Goal: Transaction & Acquisition: Purchase product/service

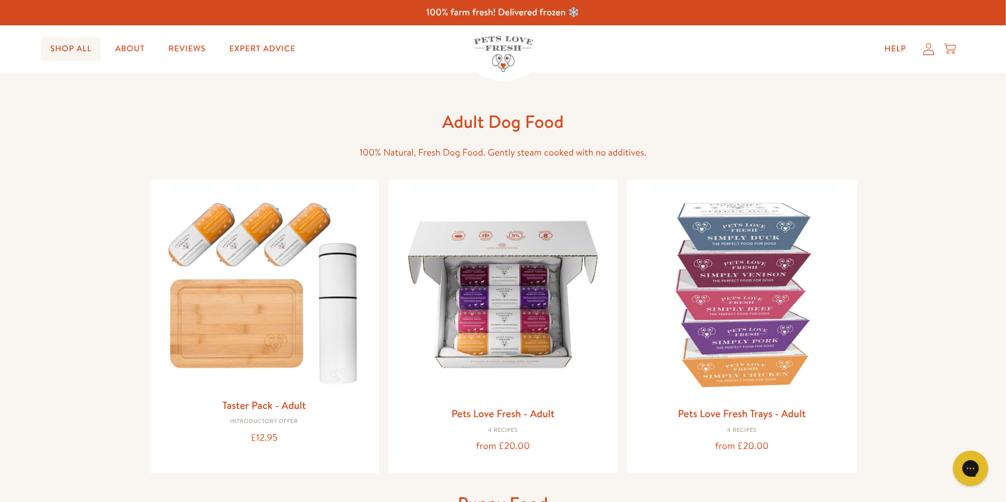
click at [54, 48] on link "Shop All" at bounding box center [71, 49] width 60 height 24
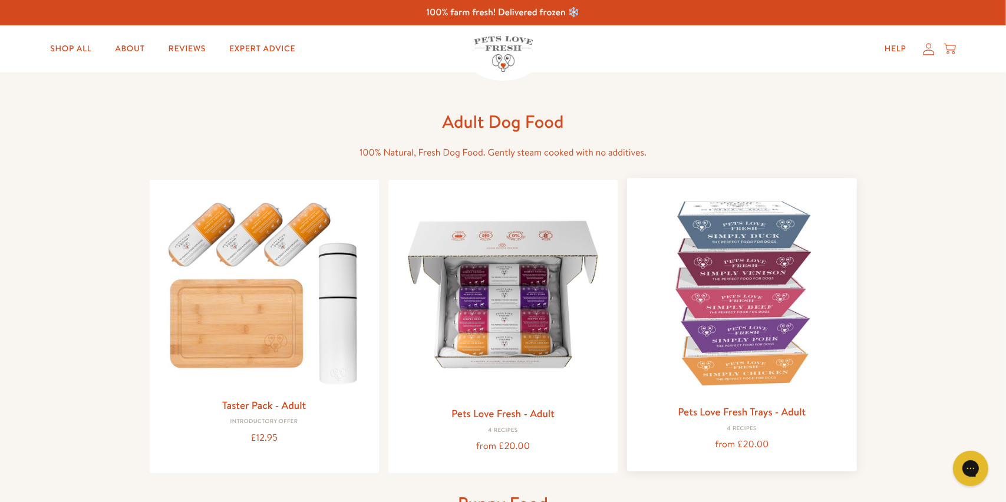
click at [751, 299] on img at bounding box center [741, 292] width 210 height 210
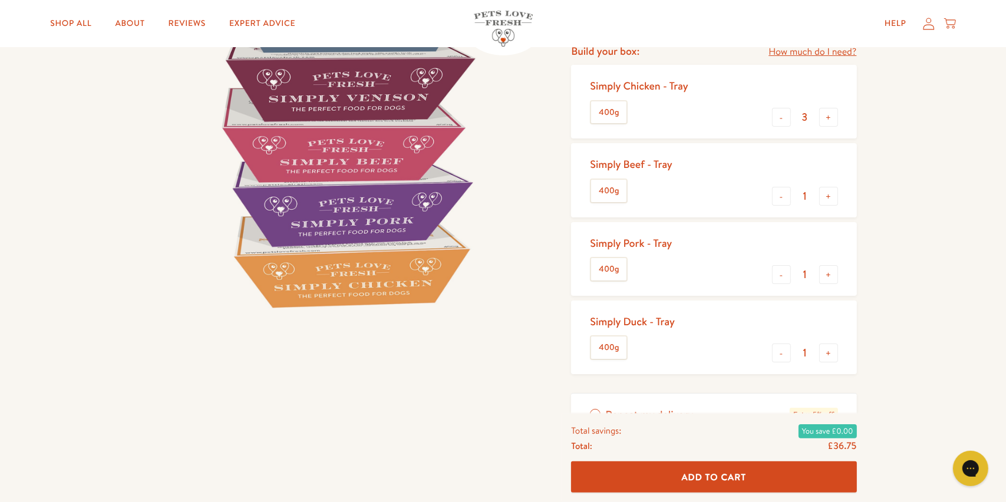
scroll to position [181, 0]
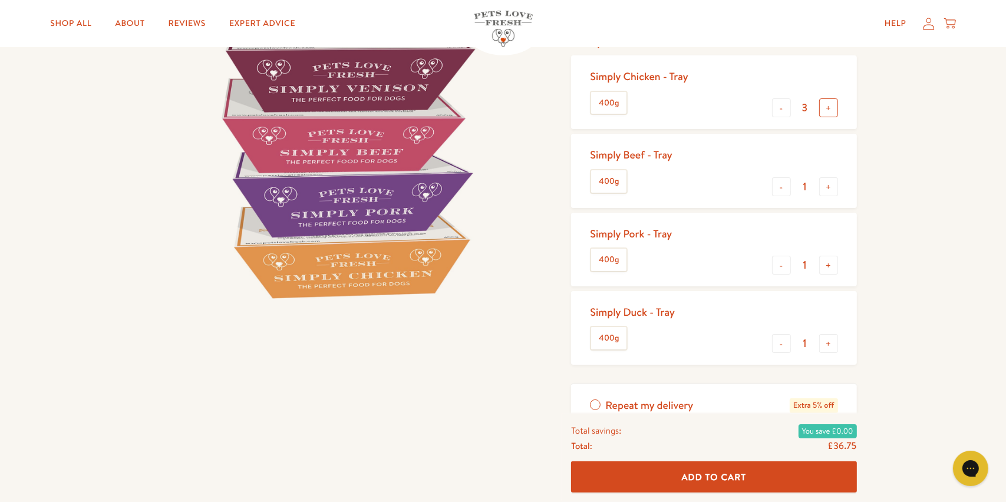
click at [827, 114] on button "+" at bounding box center [828, 107] width 19 height 19
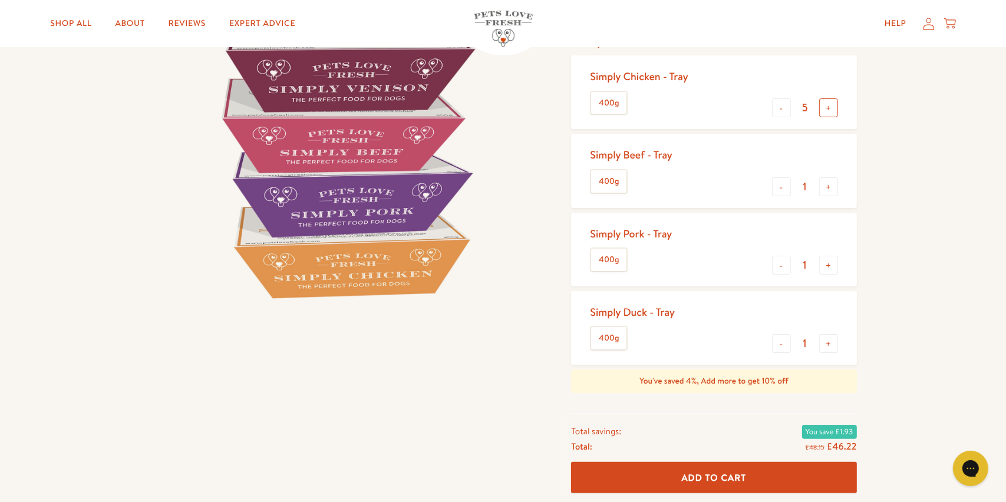
click at [827, 114] on button "+" at bounding box center [828, 107] width 19 height 19
type input "6"
click at [832, 187] on button "+" at bounding box center [828, 186] width 19 height 19
type input "2"
click at [830, 266] on button "+" at bounding box center [828, 265] width 19 height 19
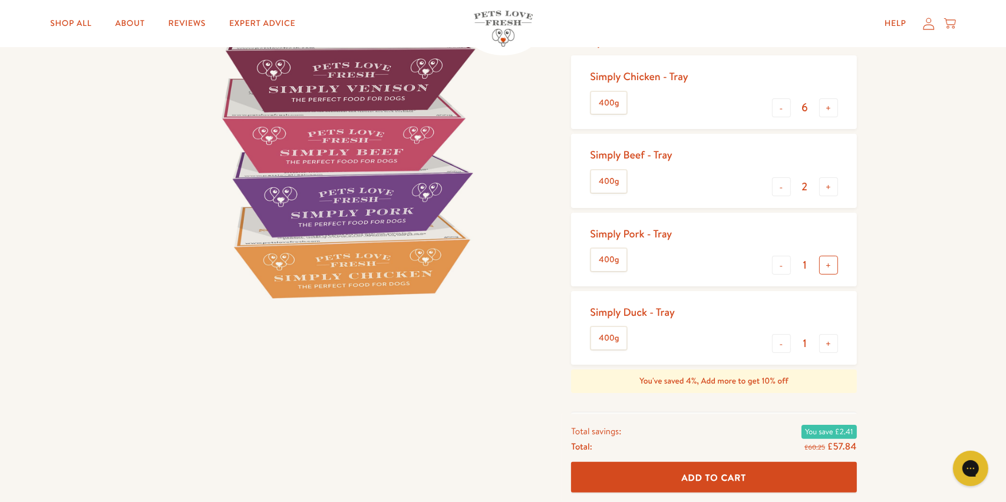
type input "2"
click at [832, 343] on button "+" at bounding box center [828, 343] width 19 height 19
type input "2"
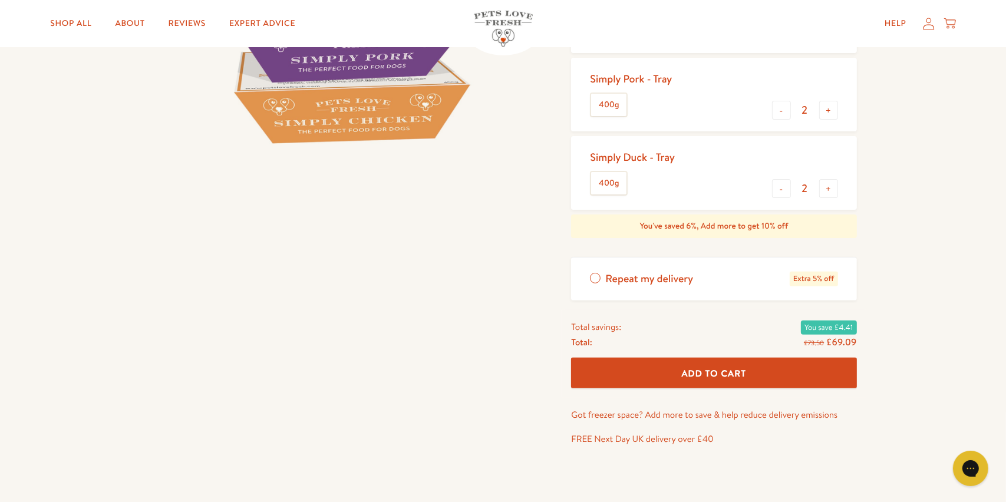
scroll to position [416, 0]
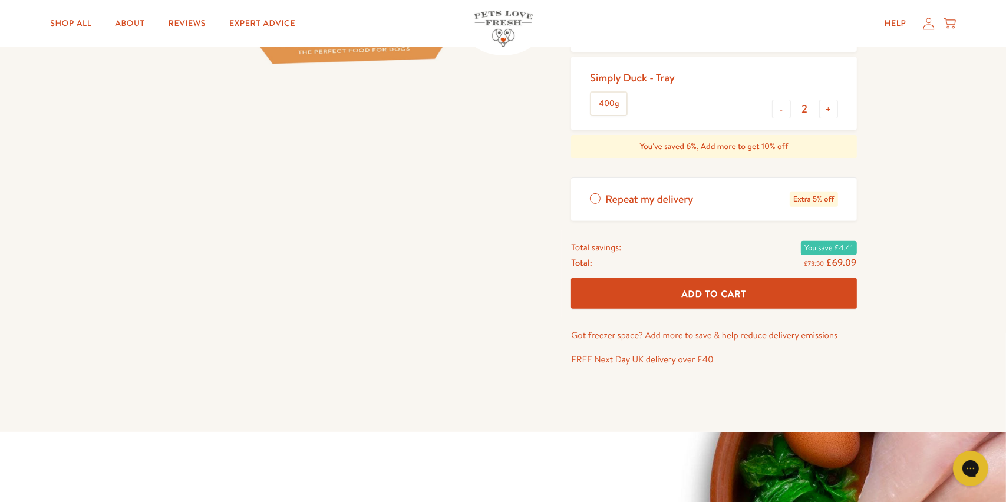
click at [745, 306] on button "Add To Cart" at bounding box center [713, 293] width 285 height 31
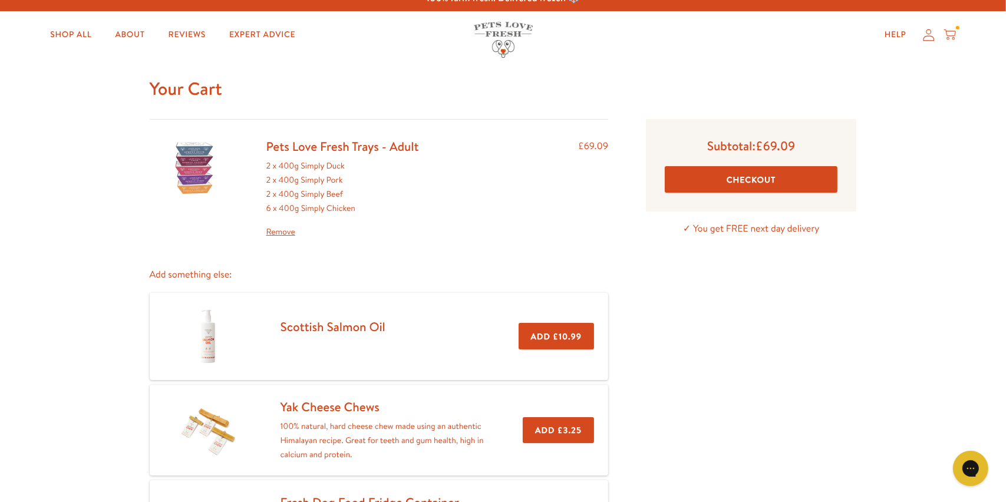
scroll to position [2, 0]
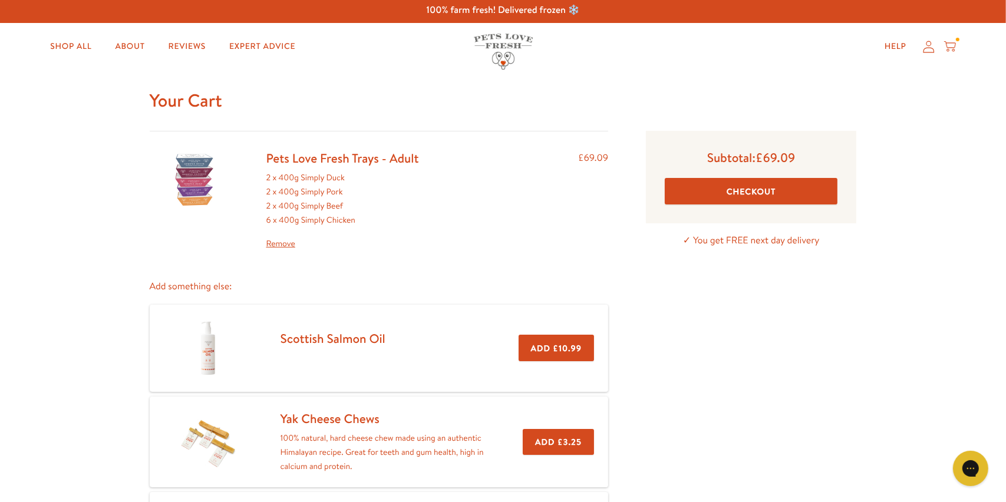
click at [753, 186] on button "Checkout" at bounding box center [751, 191] width 173 height 27
